Goal: Transaction & Acquisition: Obtain resource

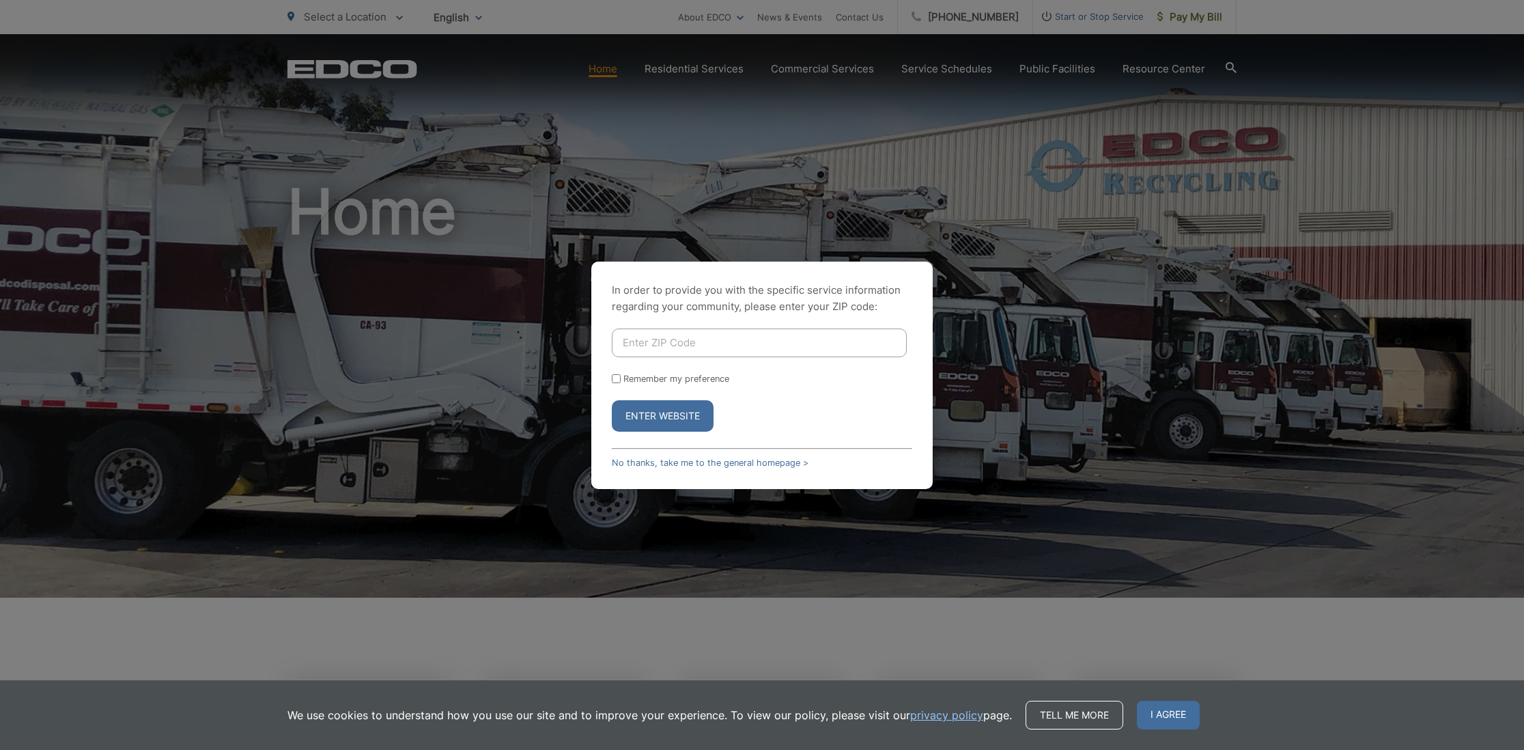
click at [675, 350] on input "Enter ZIP Code" at bounding box center [759, 342] width 295 height 29
type input "92064"
click at [662, 415] on button "Enter Website" at bounding box center [663, 415] width 102 height 31
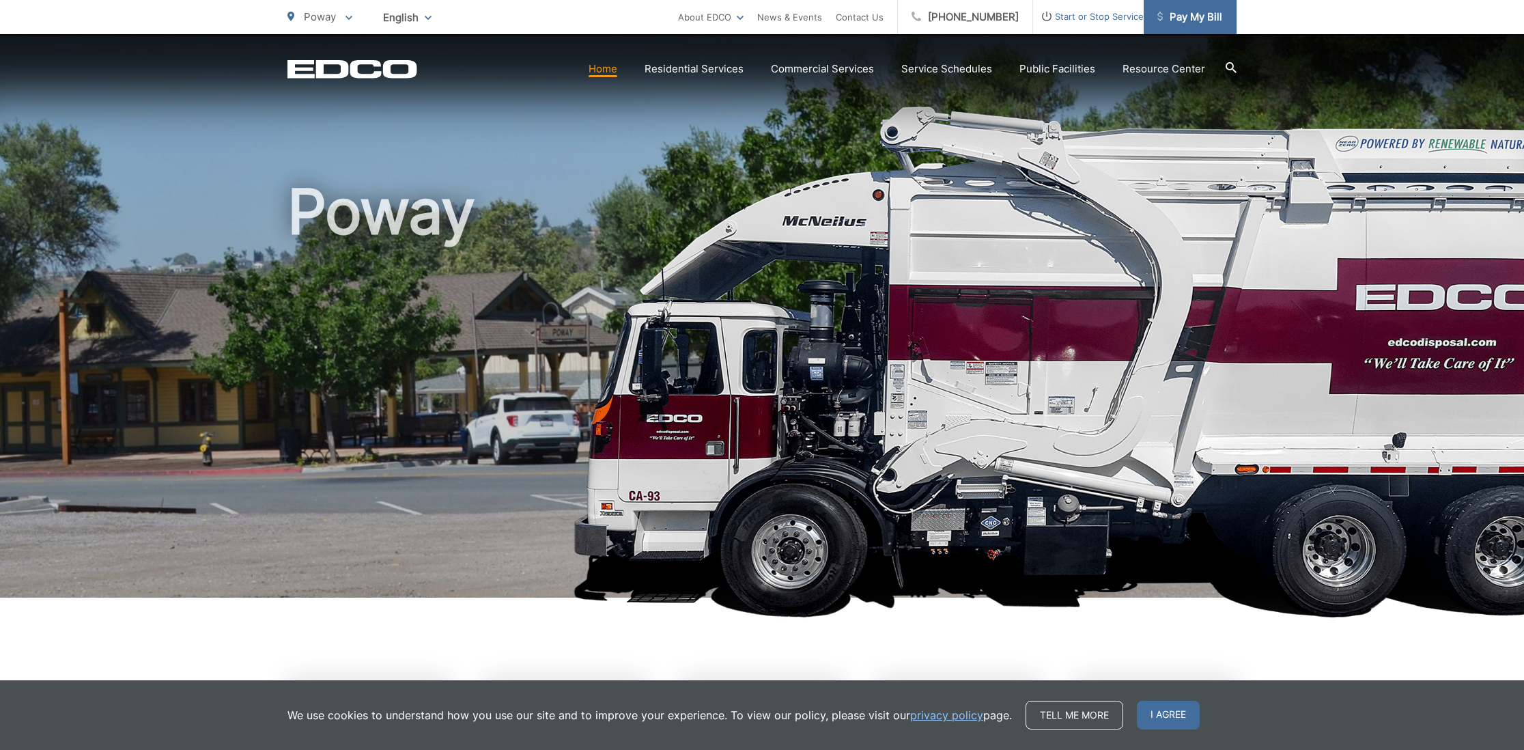
click at [1192, 23] on span "Pay My Bill" at bounding box center [1189, 17] width 65 height 16
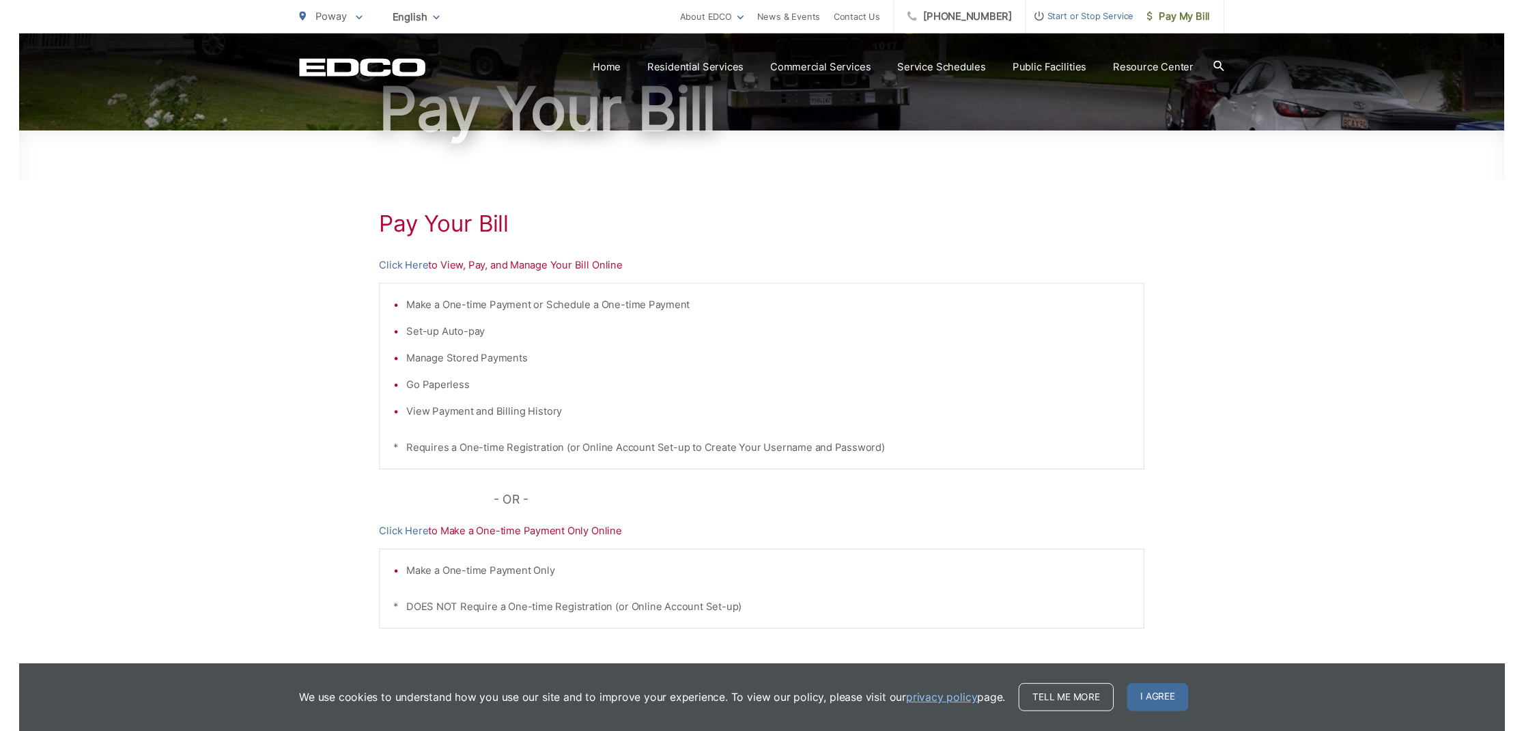
scroll to position [184, 0]
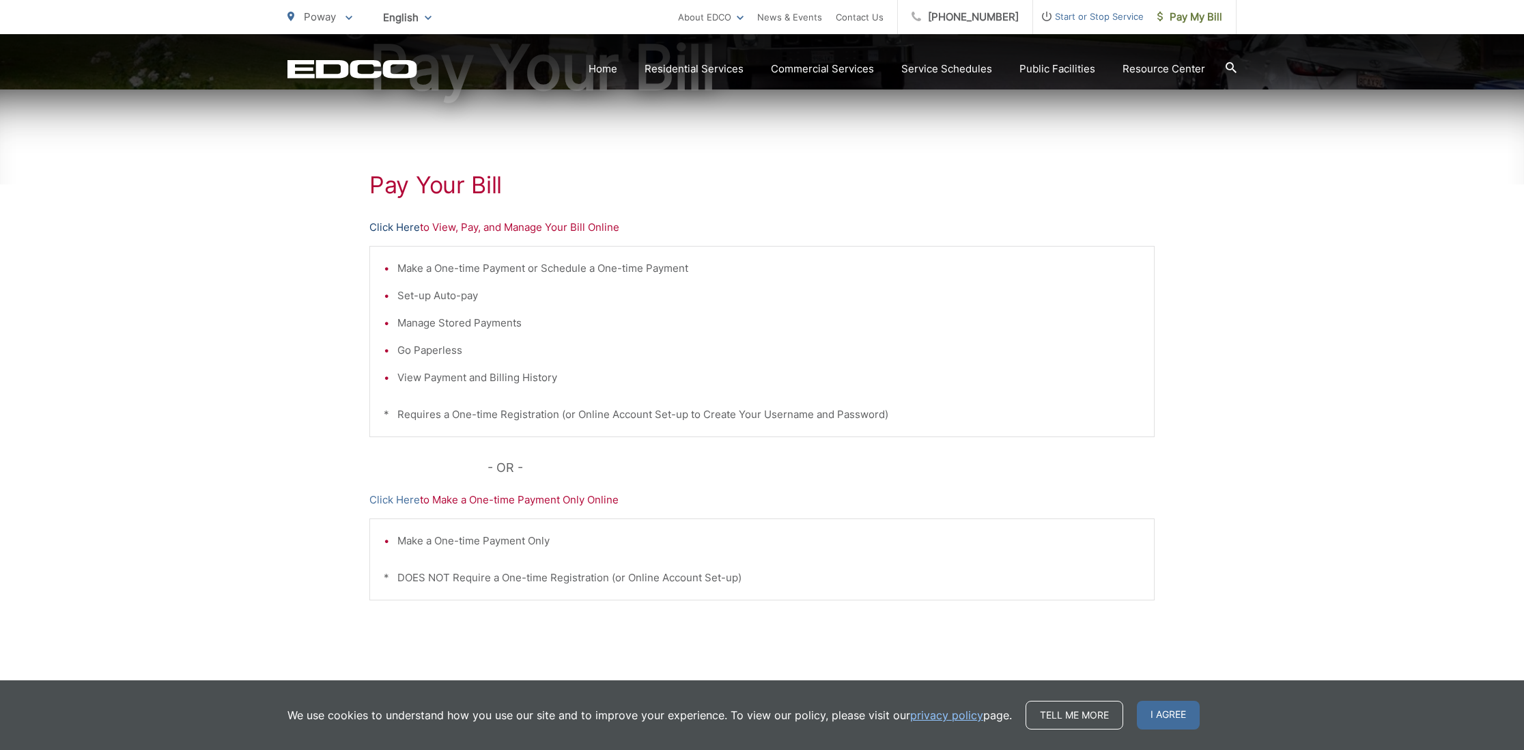
click at [406, 230] on link "Click Here" at bounding box center [394, 227] width 51 height 16
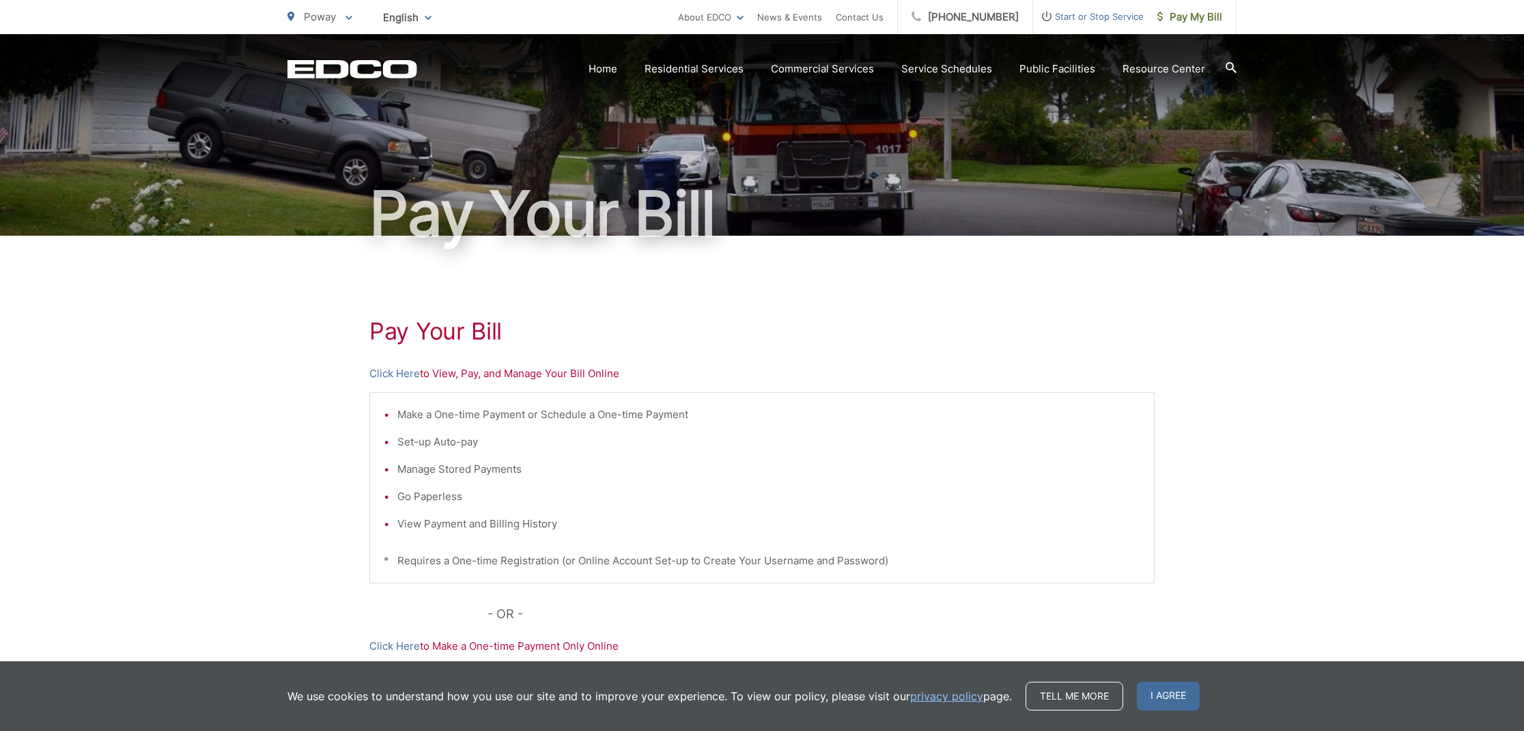
scroll to position [36, 0]
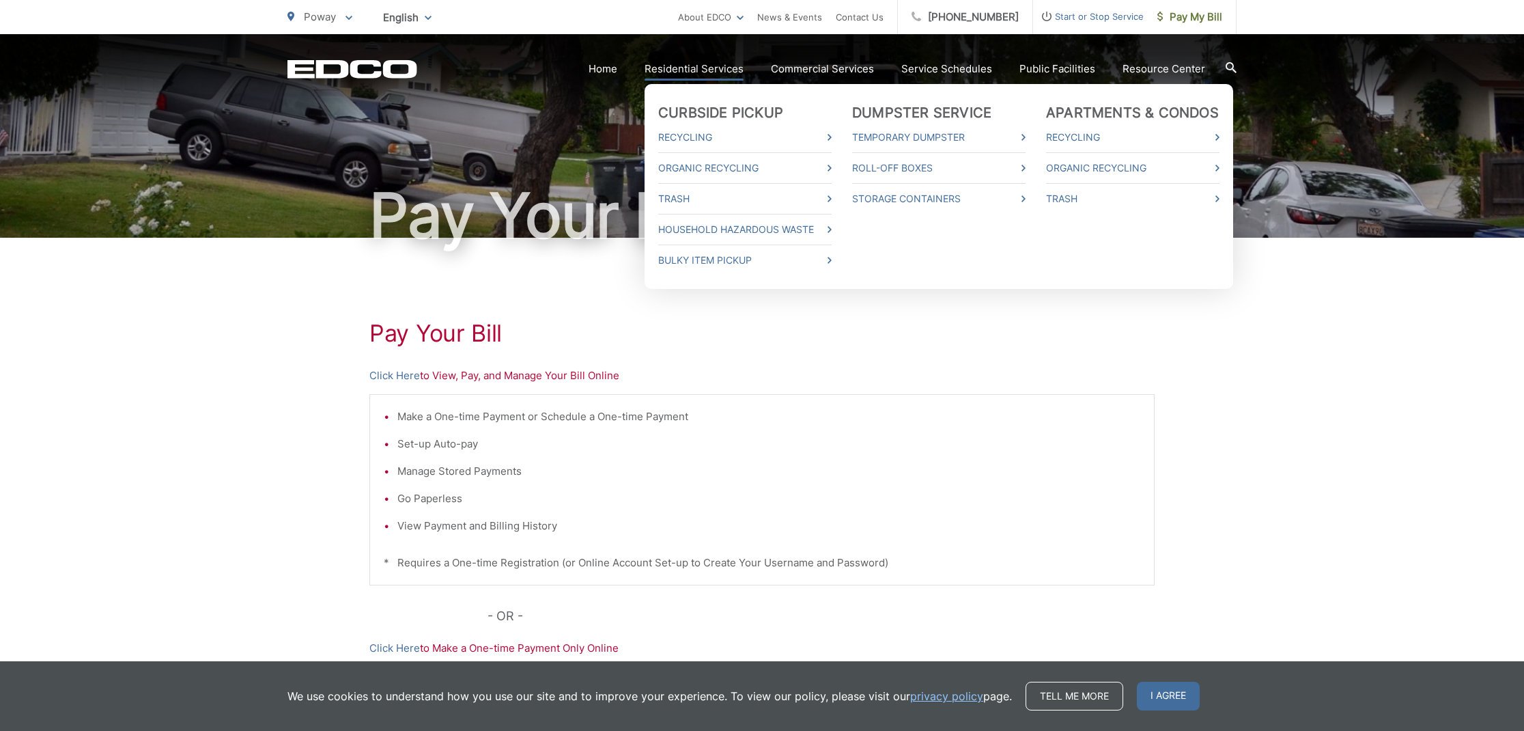
click at [707, 71] on link "Residential Services" at bounding box center [693, 69] width 99 height 16
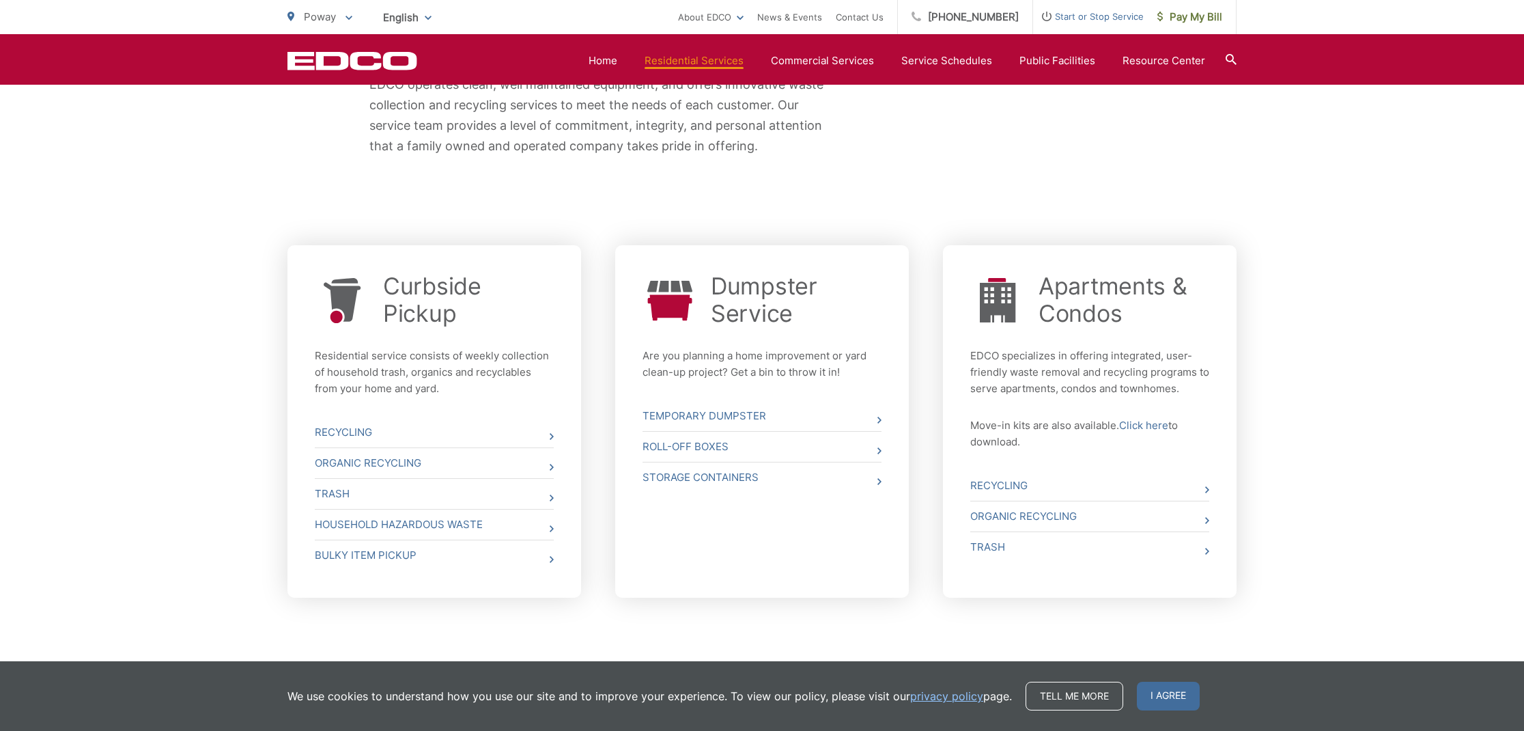
scroll to position [380, 0]
click at [743, 411] on link "Temporary Dumpster" at bounding box center [761, 412] width 239 height 30
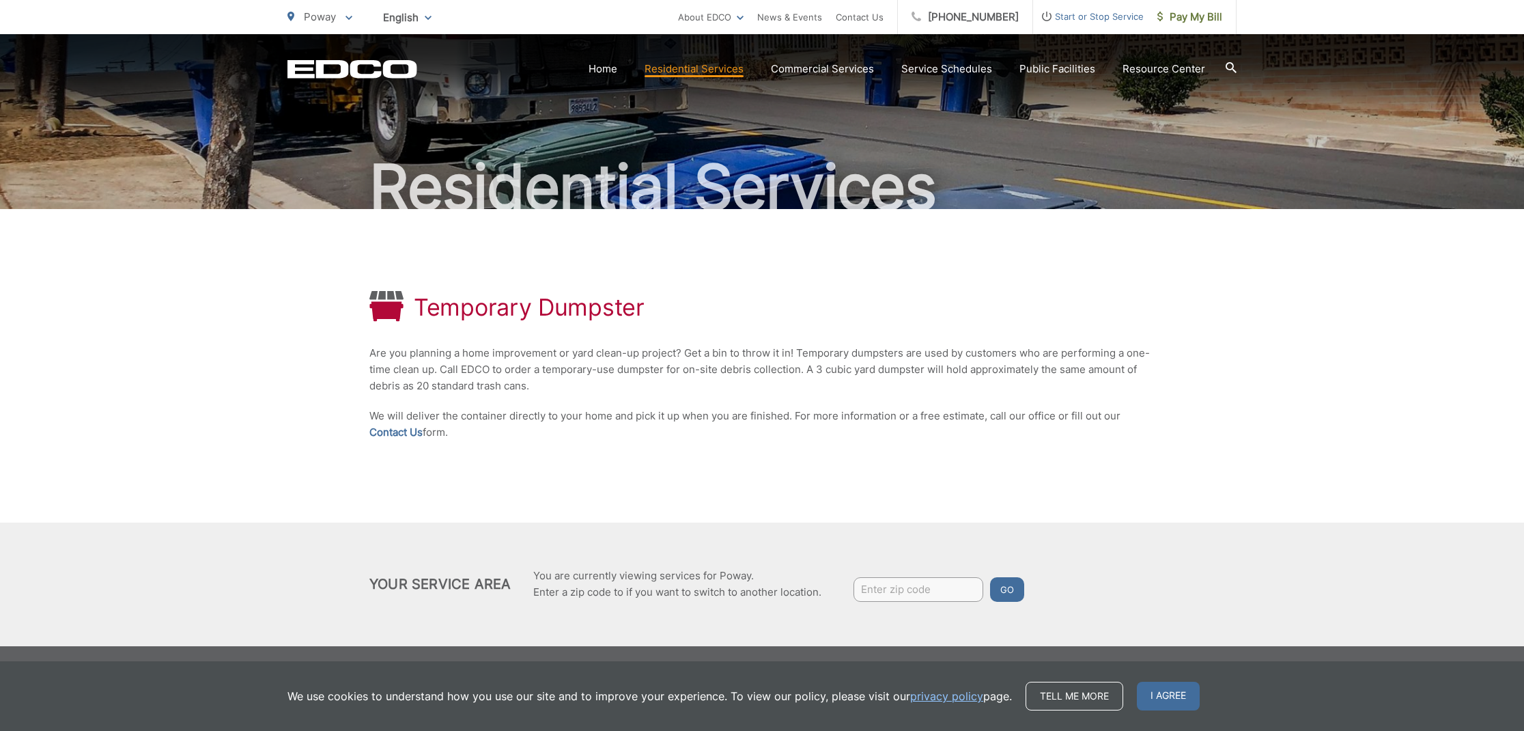
scroll to position [64, 0]
click at [901, 595] on input "Enter zip code" at bounding box center [918, 589] width 130 height 25
type input "92064"
click at [1015, 589] on button "Go" at bounding box center [1007, 589] width 34 height 25
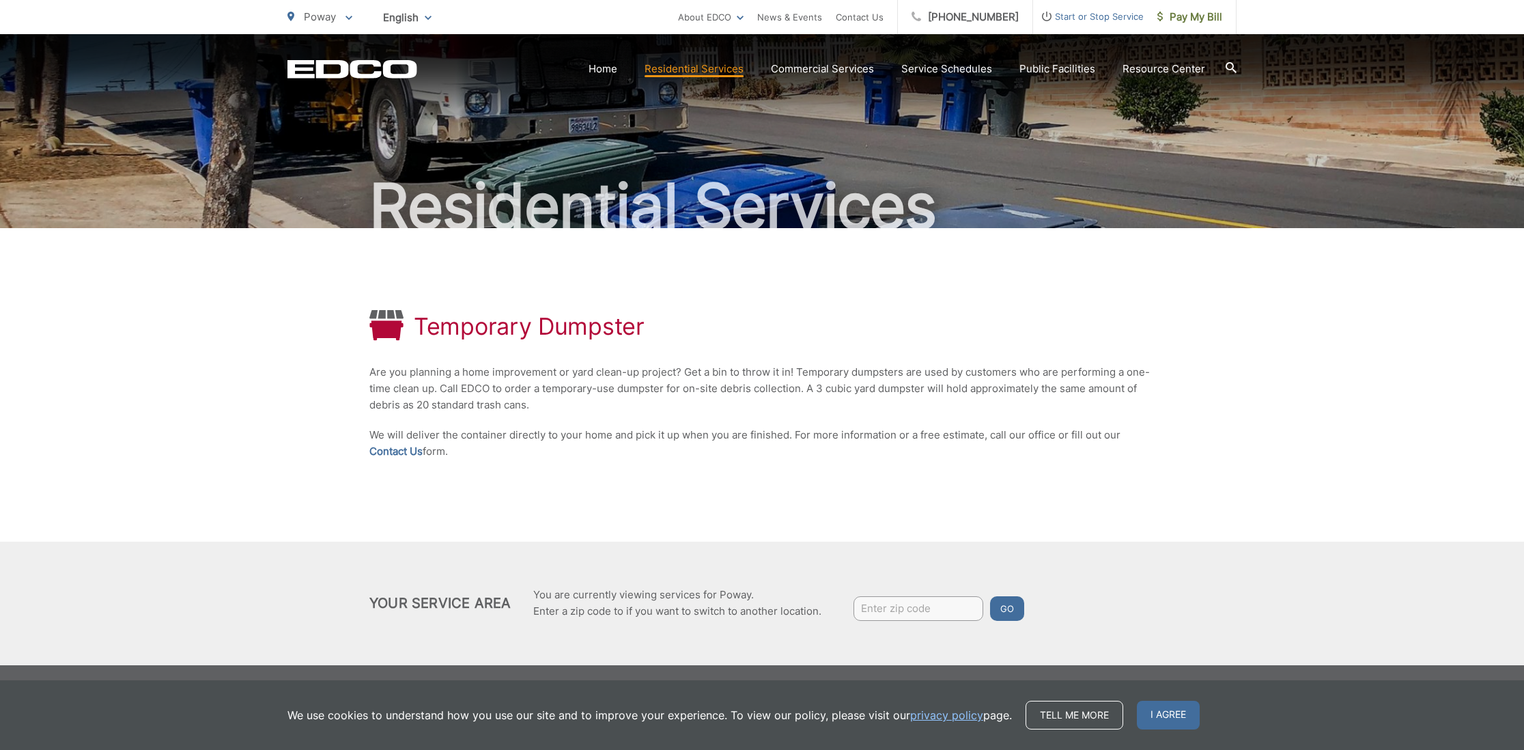
scroll to position [45, 0]
drag, startPoint x: 1177, startPoint y: 720, endPoint x: 1166, endPoint y: 717, distance: 11.3
click at [1176, 718] on span "I agree" at bounding box center [1168, 714] width 63 height 29
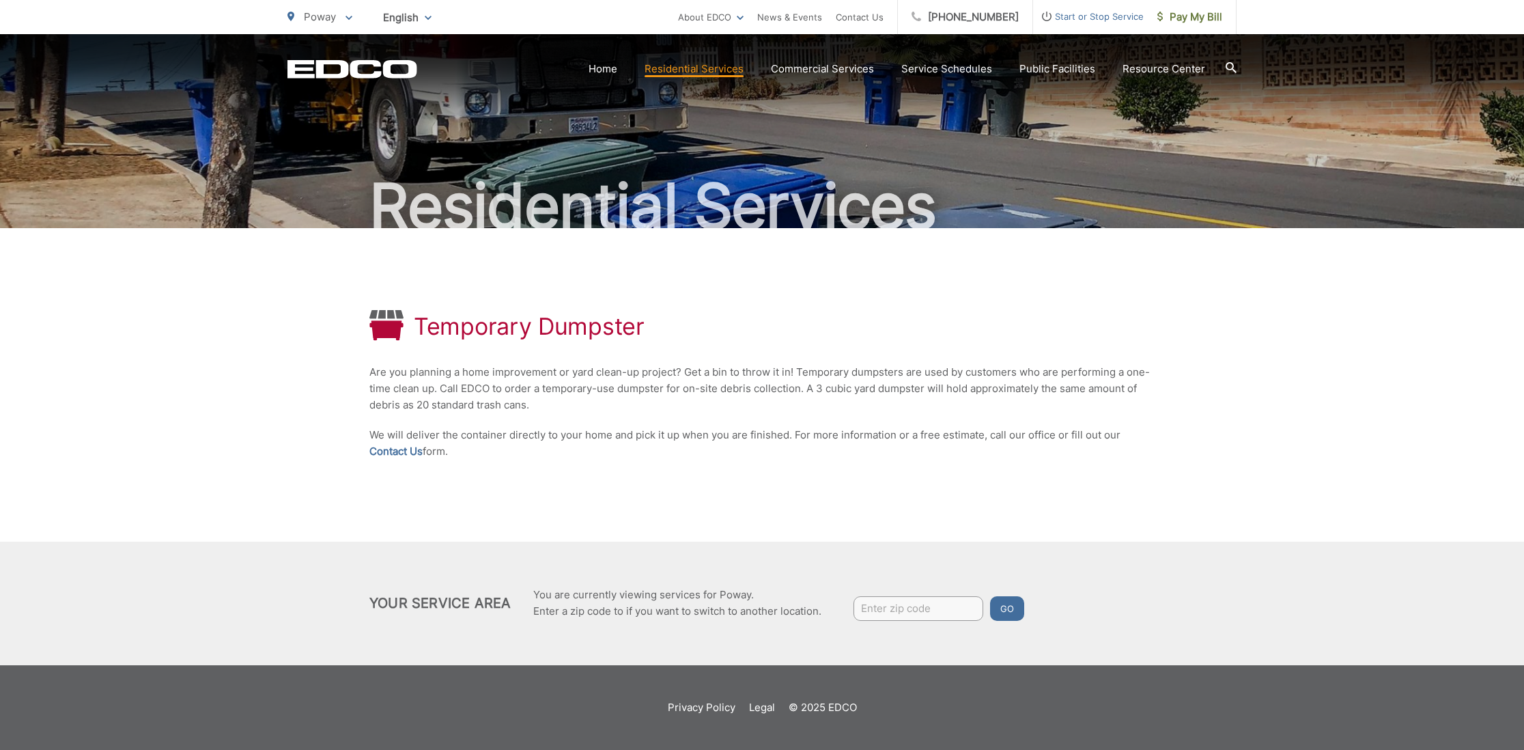
click at [950, 613] on input "Enter zip code" at bounding box center [918, 608] width 130 height 25
type input "92064"
click at [1018, 614] on button "Go" at bounding box center [1007, 608] width 34 height 25
click at [406, 453] on link "Contact Us" at bounding box center [395, 451] width 53 height 16
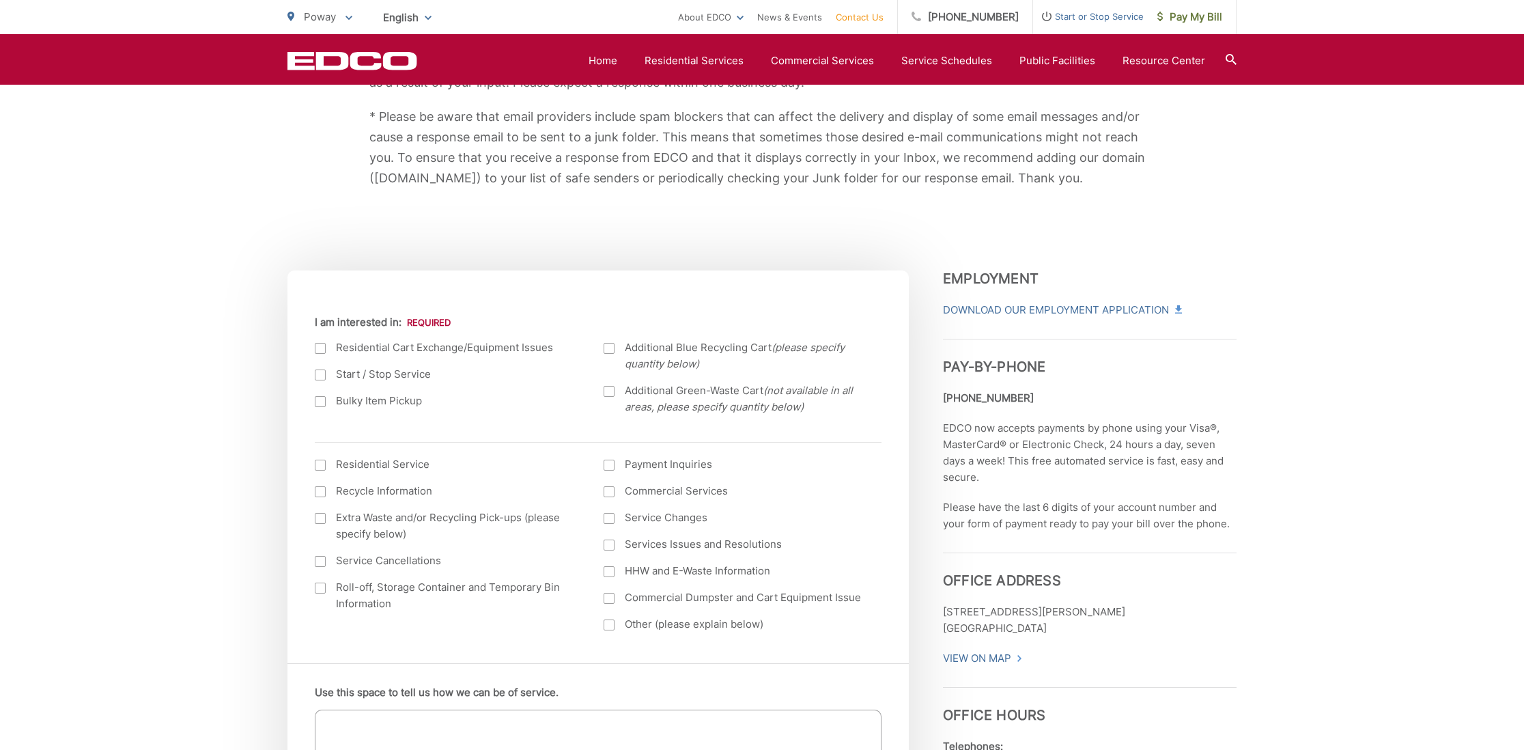
scroll to position [303, 0]
